Goal: Information Seeking & Learning: Learn about a topic

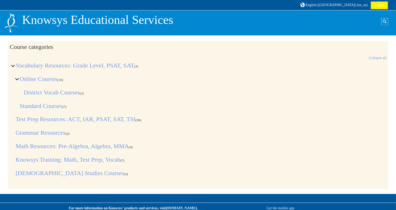
scroll to position [6, 0]
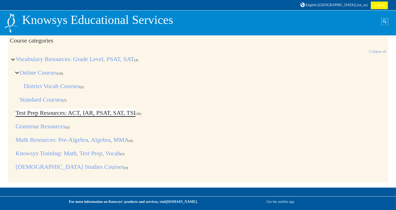
click at [84, 113] on link "Test Prep Resources: ACT, IAR, PSAT, SAT, TSI" at bounding box center [76, 112] width 120 height 7
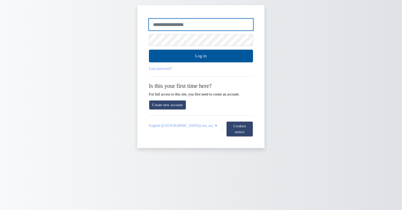
click at [172, 27] on input "Username or email" at bounding box center [201, 25] width 104 height 12
type input "*********"
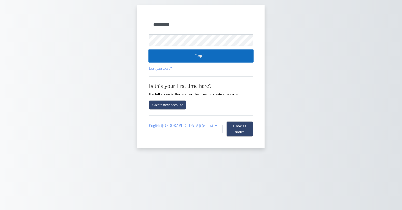
click at [190, 53] on button "Log in" at bounding box center [201, 56] width 104 height 13
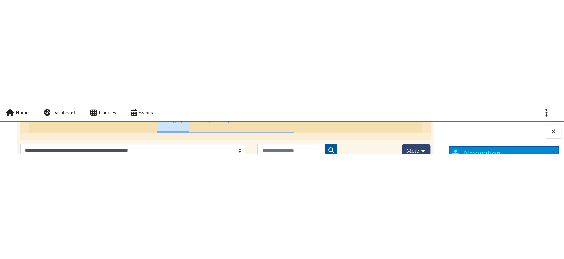
scroll to position [38, 0]
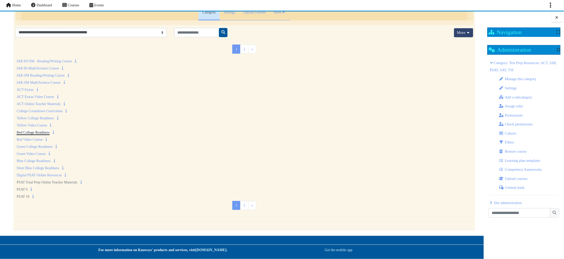
click at [33, 132] on link "Red College Readiness" at bounding box center [33, 133] width 33 height 4
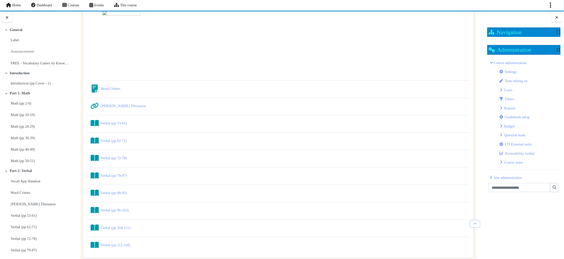
scroll to position [458, 0]
click at [115, 143] on link "Verbal (pp 53-61) Book" at bounding box center [114, 141] width 26 height 4
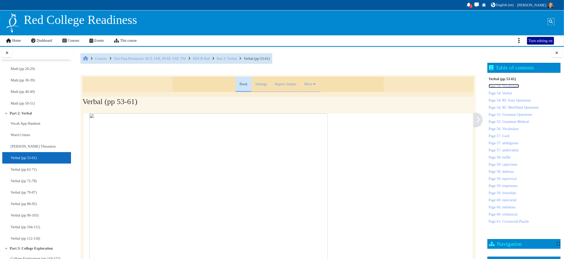
click at [515, 86] on link "Page 54: Vocabulary" at bounding box center [504, 86] width 30 height 4
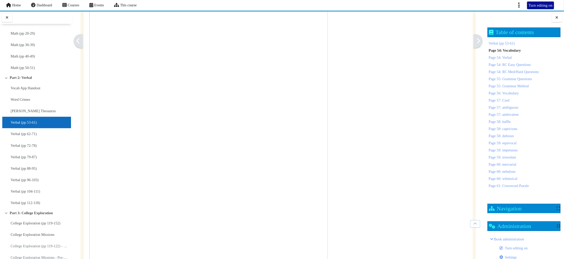
scroll to position [38, 0]
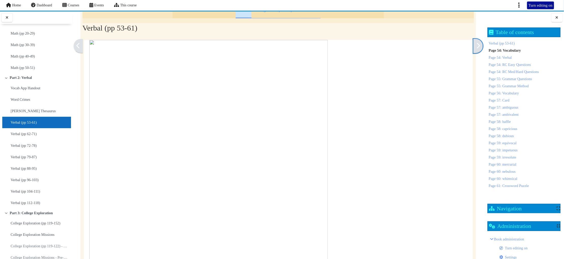
click at [476, 45] on icon at bounding box center [478, 46] width 4 height 6
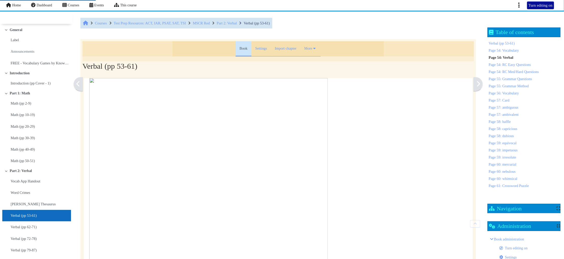
scroll to position [52, 0]
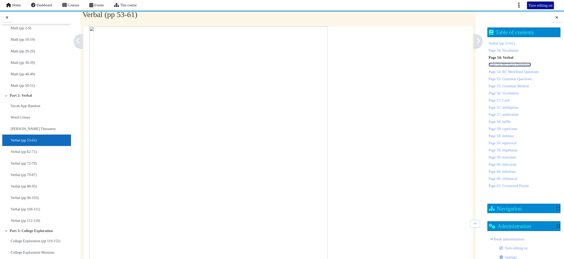
click at [509, 65] on link "Page 54: RC Easy Questions" at bounding box center [510, 65] width 42 height 4
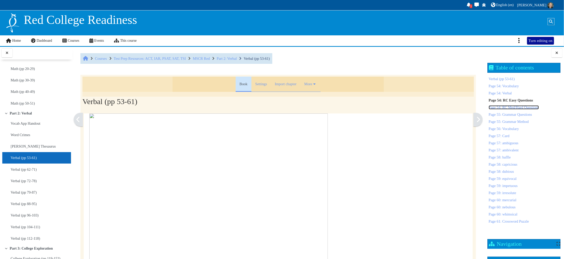
click at [505, 108] on link "Page 54: RC Med/Hard Questions" at bounding box center [514, 107] width 50 height 4
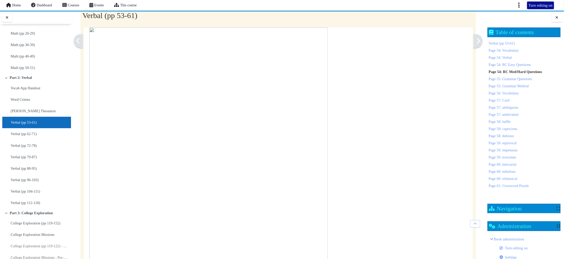
scroll to position [38, 0]
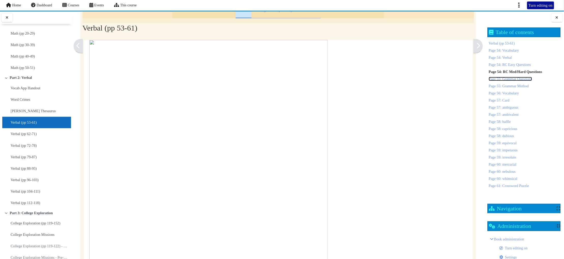
click at [518, 80] on link "Page 55: Grammar Questions" at bounding box center [510, 79] width 43 height 4
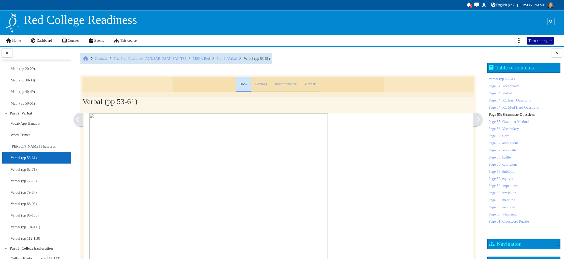
scroll to position [38, 0]
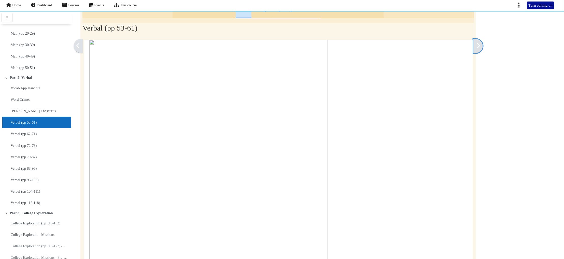
click at [476, 47] on icon at bounding box center [478, 46] width 4 height 6
